Goal: Information Seeking & Learning: Learn about a topic

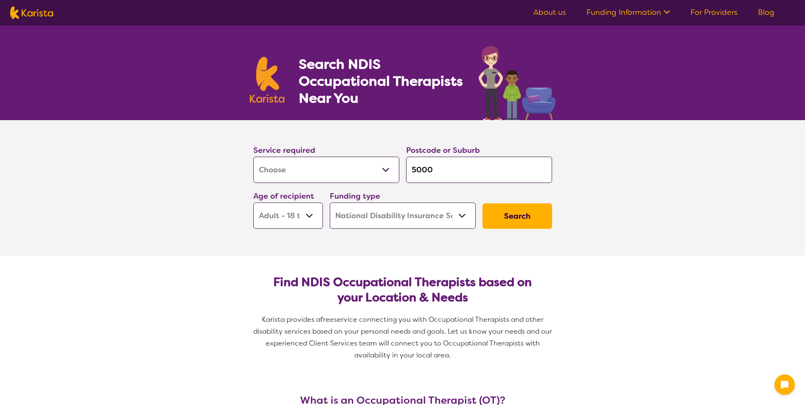
select select "[MEDICAL_DATA]"
select select "AD"
select select "NDIS"
select select "[MEDICAL_DATA]"
select select "AD"
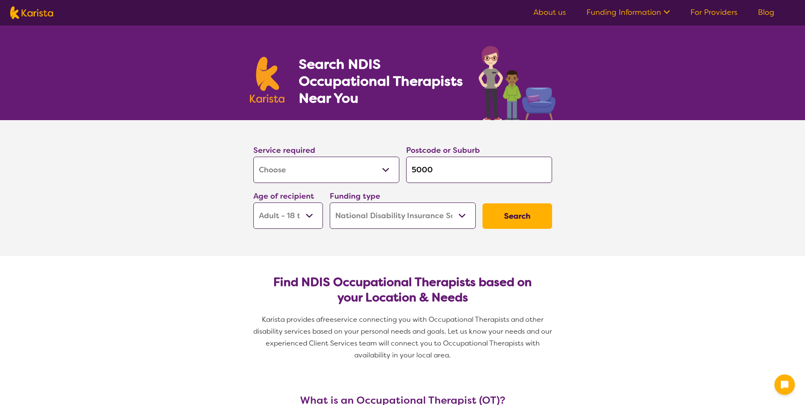
select select "NDIS"
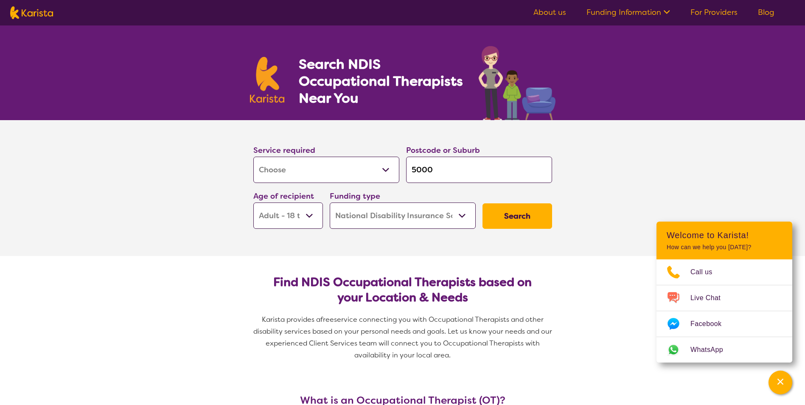
click at [372, 173] on select "Allied Health Assistant Assessment ([MEDICAL_DATA] or [MEDICAL_DATA]) Behaviour…" at bounding box center [326, 170] width 146 height 26
click at [371, 175] on select "Allied Health Assistant Assessment ([MEDICAL_DATA] or [MEDICAL_DATA]) Behaviour…" at bounding box center [326, 170] width 146 height 26
click at [229, 197] on section "Service required Allied Health Assistant Assessment ([MEDICAL_DATA] or [MEDICAL…" at bounding box center [402, 188] width 805 height 136
click at [425, 216] on select "Home Care Package (HCP) National Disability Insurance Scheme (NDIS) I don't know" at bounding box center [403, 215] width 146 height 26
click at [425, 217] on select "Home Care Package (HCP) National Disability Insurance Scheme (NDIS) I don't know" at bounding box center [403, 215] width 146 height 26
